Goal: Information Seeking & Learning: Learn about a topic

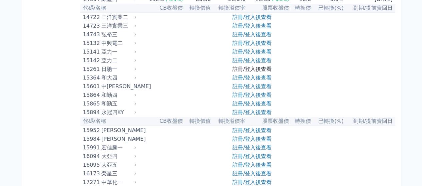
scroll to position [167, 0]
click at [258, 72] on link "註冊/登入後查看" at bounding box center [252, 69] width 39 height 6
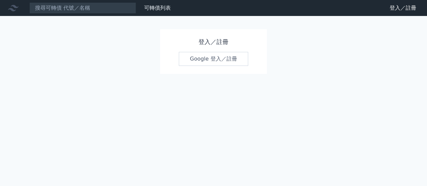
click at [218, 61] on link "Google 登入／註冊" at bounding box center [213, 59] width 69 height 14
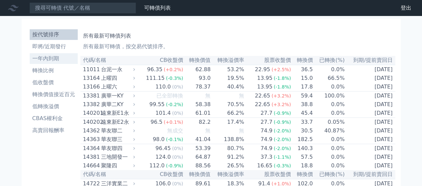
click at [59, 58] on li "一年內到期" at bounding box center [54, 59] width 48 height 8
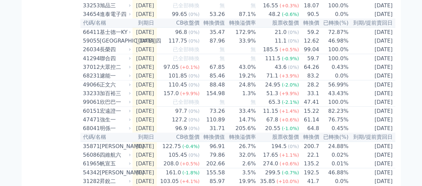
scroll to position [801, 0]
